Goal: Task Accomplishment & Management: Use online tool/utility

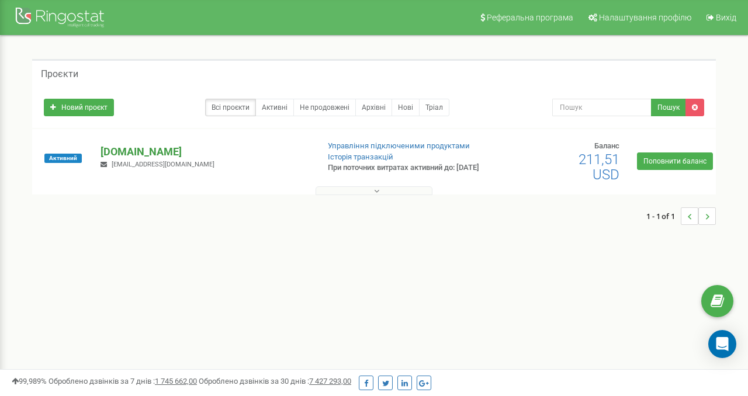
click at [169, 159] on p "[DOMAIN_NAME]" at bounding box center [204, 151] width 208 height 15
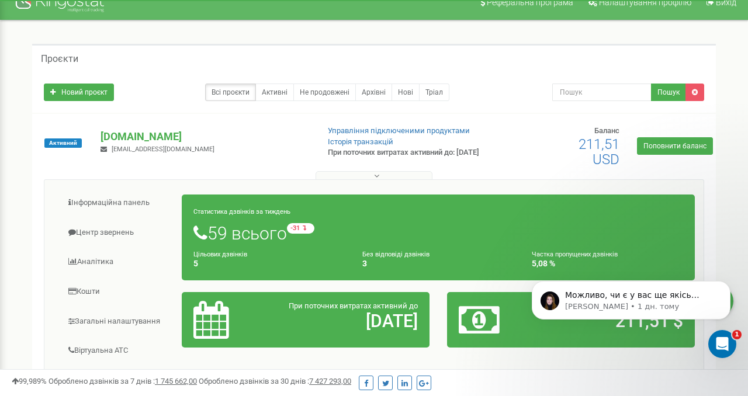
scroll to position [19, 0]
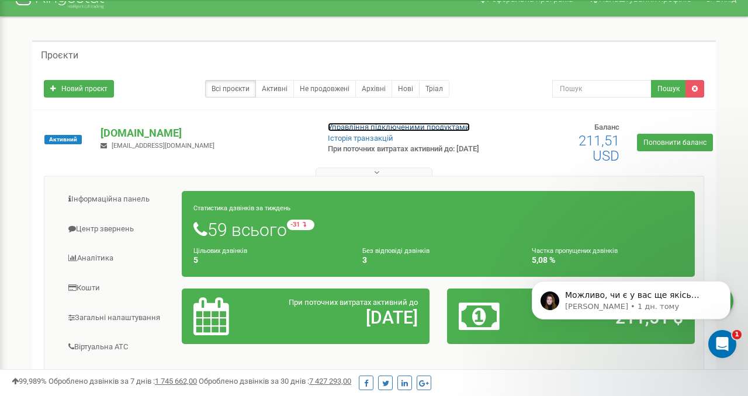
click at [357, 131] on link "Управління підключеними продуктами" at bounding box center [399, 127] width 142 height 9
click at [190, 136] on p "[DOMAIN_NAME]" at bounding box center [204, 133] width 208 height 15
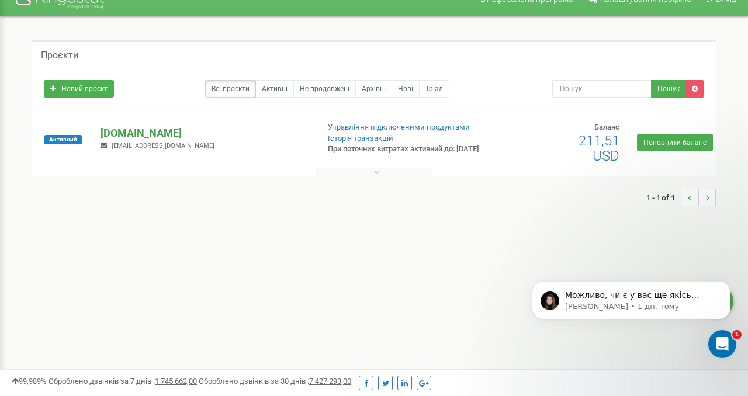
click at [152, 135] on p "[DOMAIN_NAME]" at bounding box center [204, 133] width 208 height 15
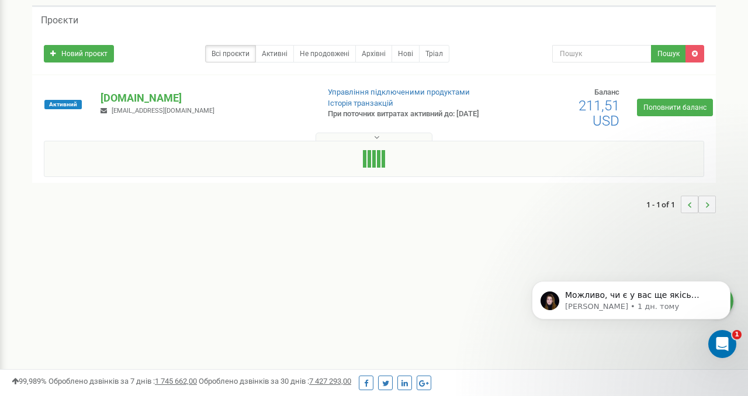
scroll to position [59, 0]
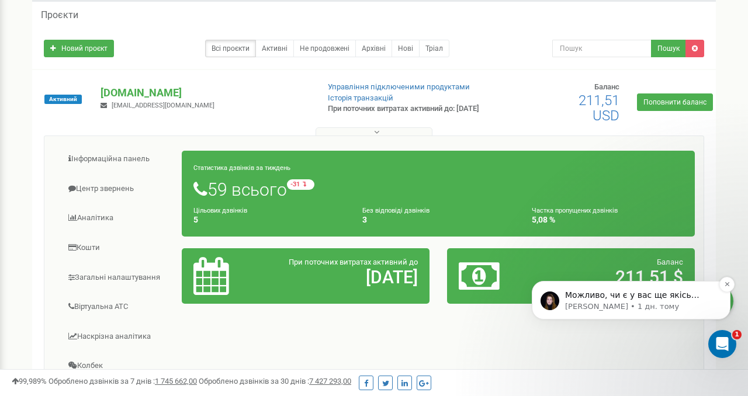
click at [655, 298] on p "Можливо, чи є у вас ще якісь доступні варіанти заміни мережі?" at bounding box center [640, 296] width 151 height 12
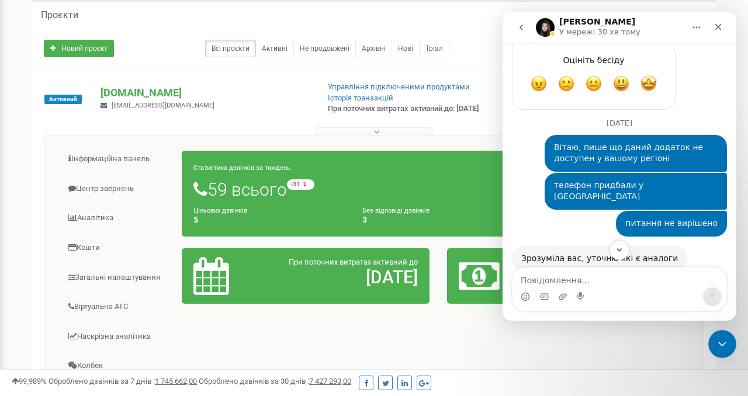
scroll to position [2896, 0]
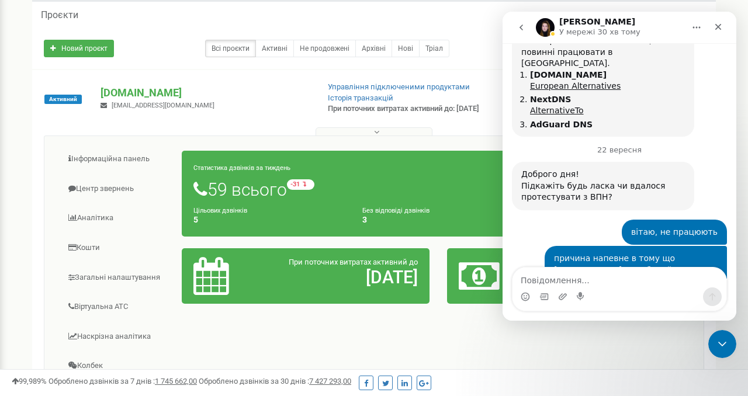
click at [596, 284] on textarea "Повідомлення..." at bounding box center [619, 277] width 214 height 20
type textarea "поки ні"
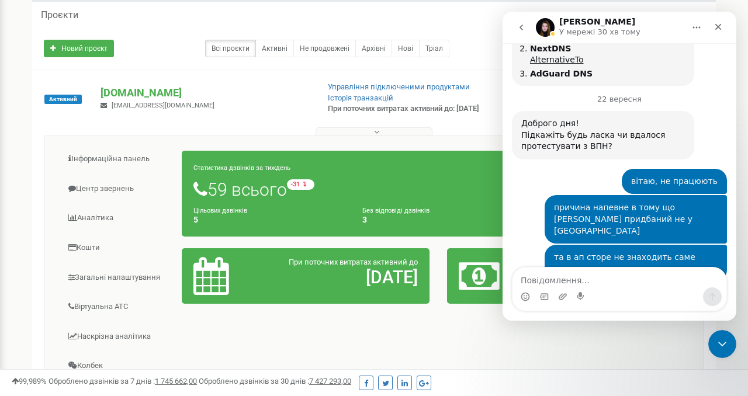
click at [223, 106] on div "zagrava-residence.com Zagravavillasresidence@gmail.com" at bounding box center [205, 98] width 226 height 26
click at [177, 92] on p "[DOMAIN_NAME]" at bounding box center [204, 92] width 208 height 15
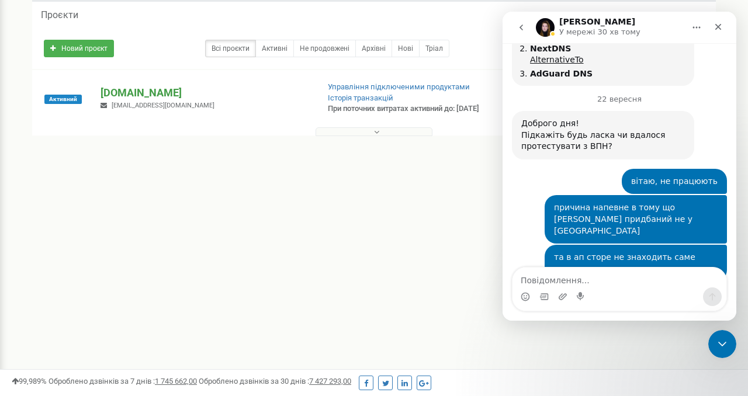
click at [168, 96] on p "[DOMAIN_NAME]" at bounding box center [204, 92] width 208 height 15
click at [516, 31] on icon "go back" at bounding box center [520, 27] width 9 height 9
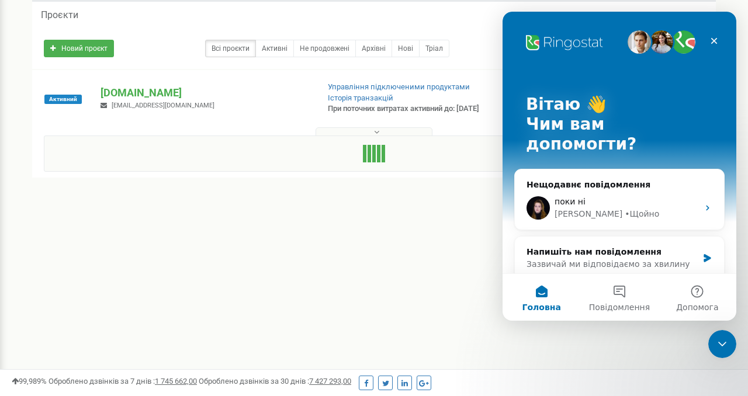
scroll to position [0, 0]
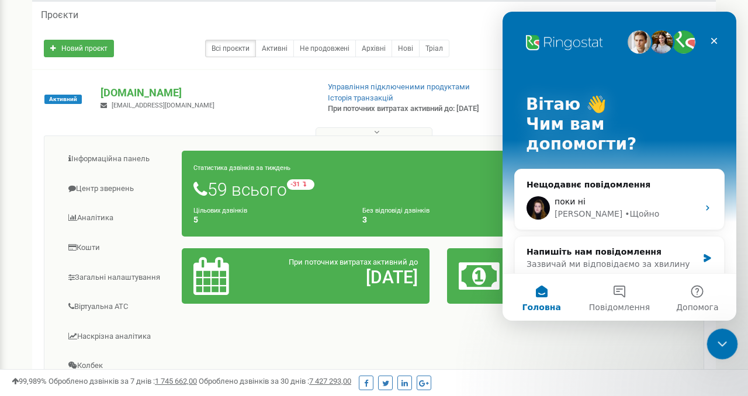
click at [710, 341] on div "Закрити програму для спілкування Intercom" at bounding box center [720, 342] width 28 height 28
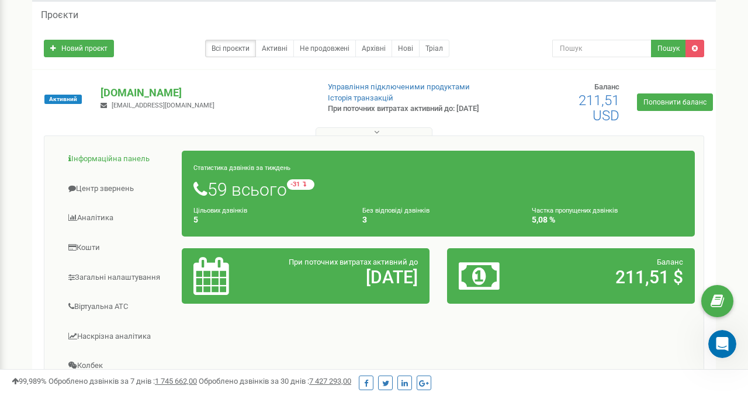
click at [105, 161] on link "Інформаційна панель" at bounding box center [117, 159] width 129 height 29
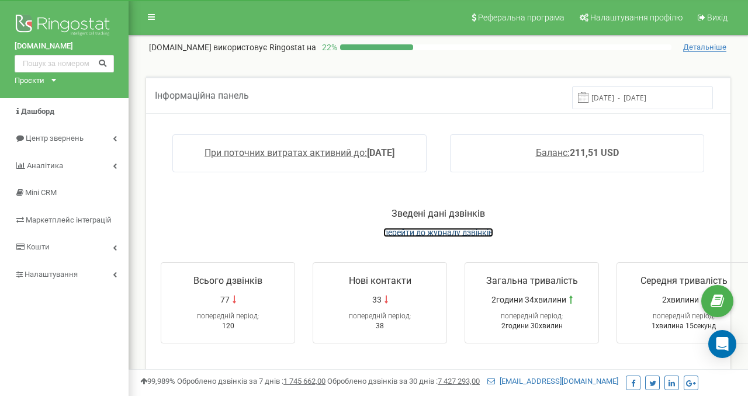
click at [440, 236] on span "перейти до журналу дзвінків" at bounding box center [438, 232] width 110 height 9
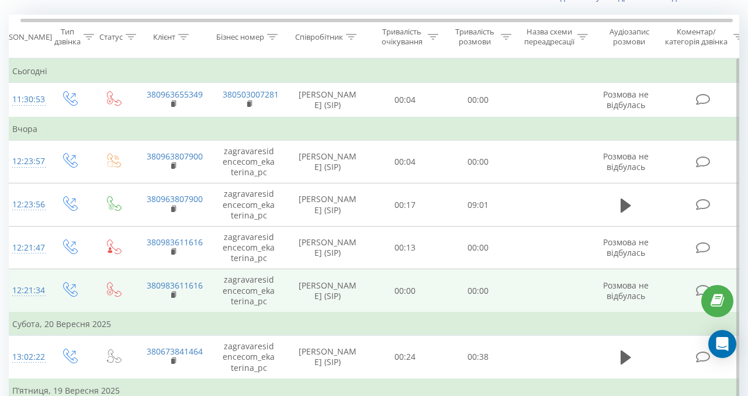
scroll to position [91, 0]
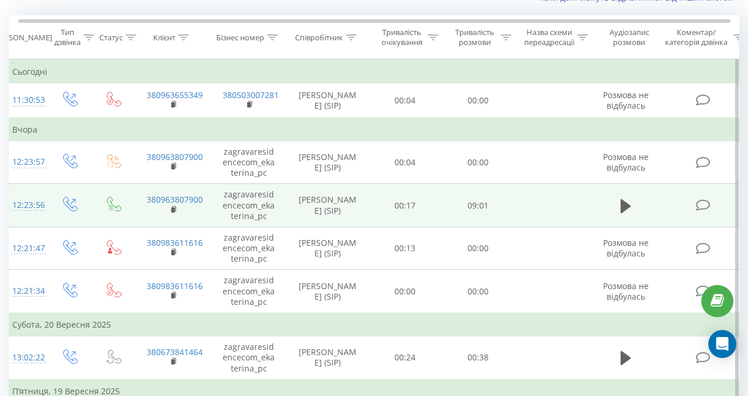
click at [36, 217] on div "12:23:56" at bounding box center [23, 205] width 23 height 23
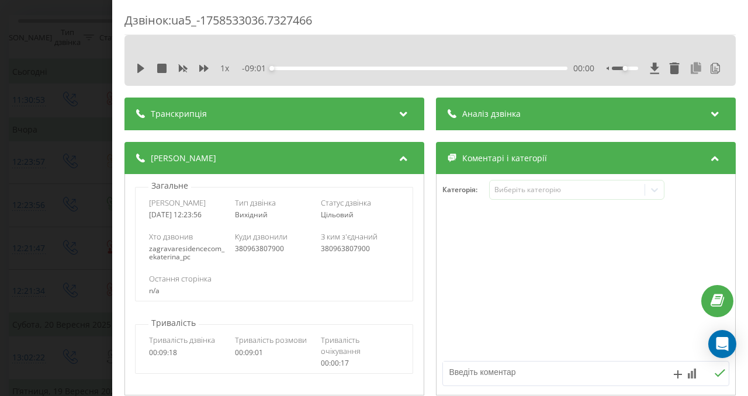
click at [694, 69] on icon at bounding box center [696, 68] width 14 height 12
click at [734, 19] on icon "close" at bounding box center [731, 17] width 8 height 9
